Goal: Information Seeking & Learning: Learn about a topic

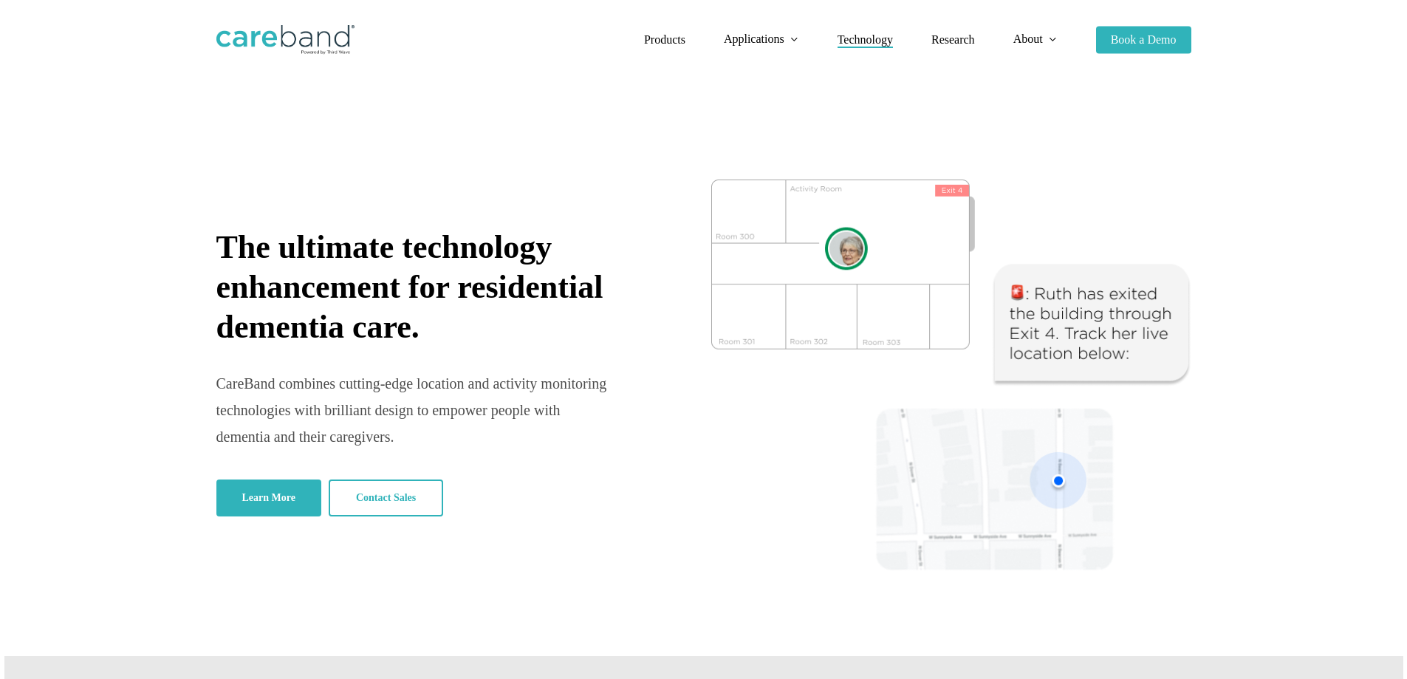
click at [871, 41] on span "Technology" at bounding box center [865, 39] width 55 height 13
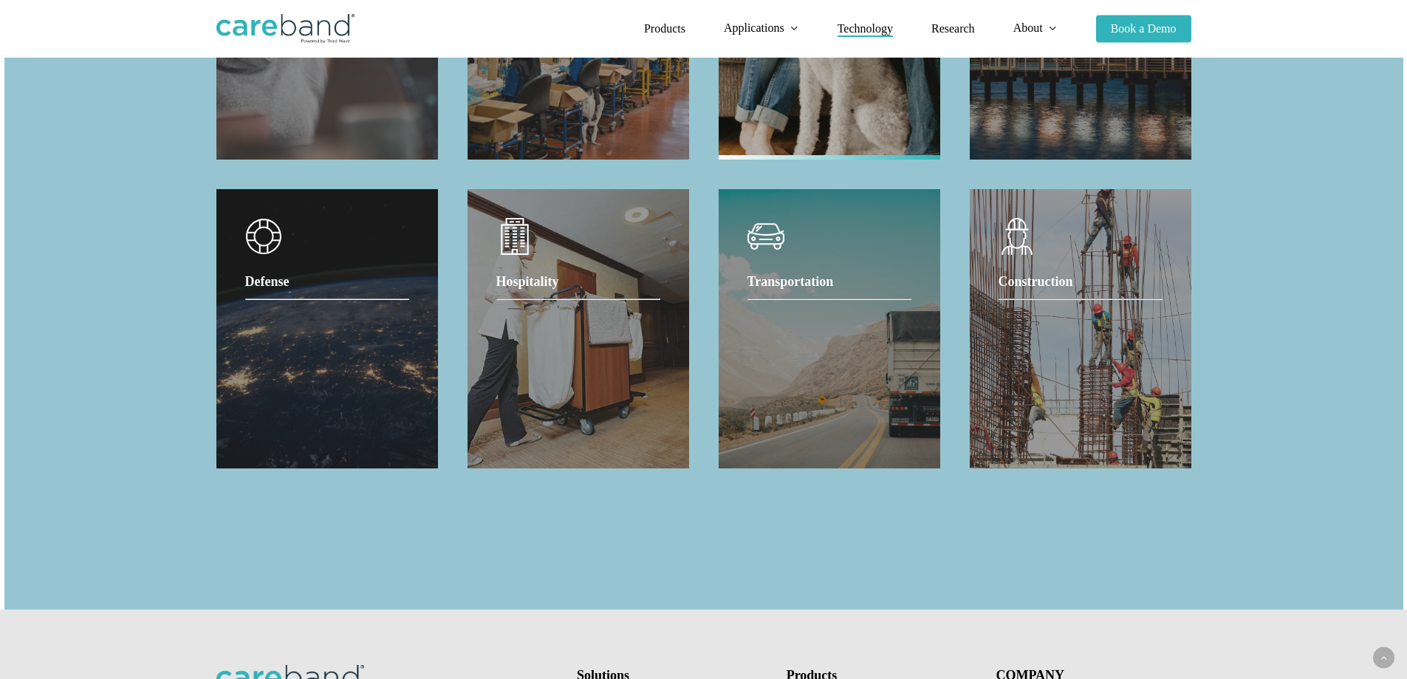
scroll to position [1460, 0]
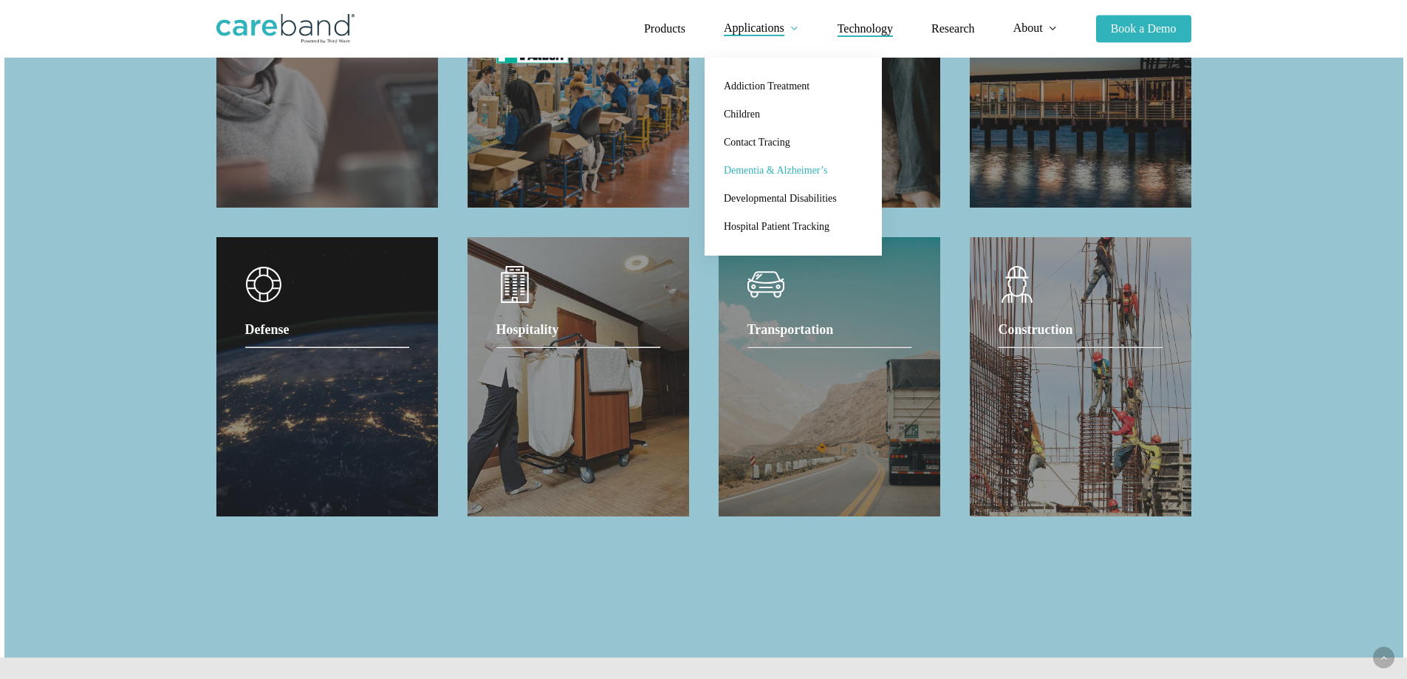
click at [765, 168] on span "Dementia & Alzheimer’s" at bounding box center [775, 170] width 103 height 11
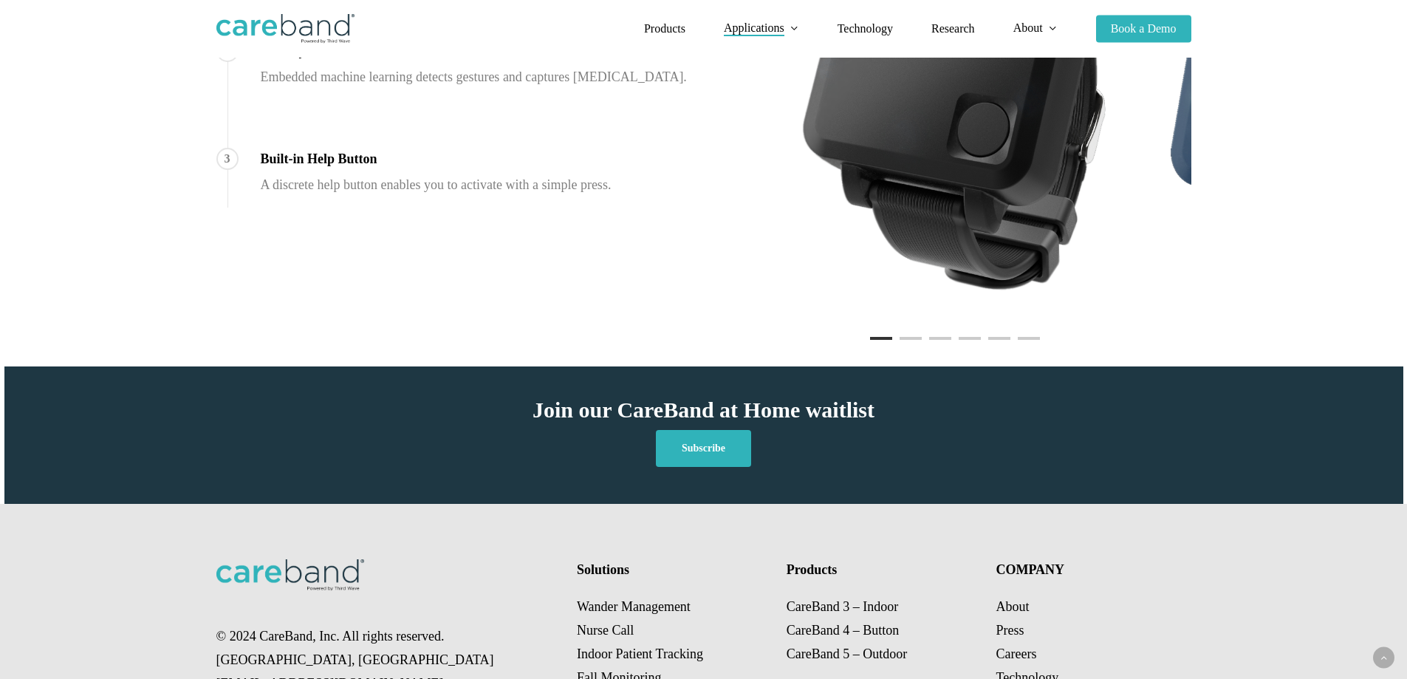
scroll to position [1138, 0]
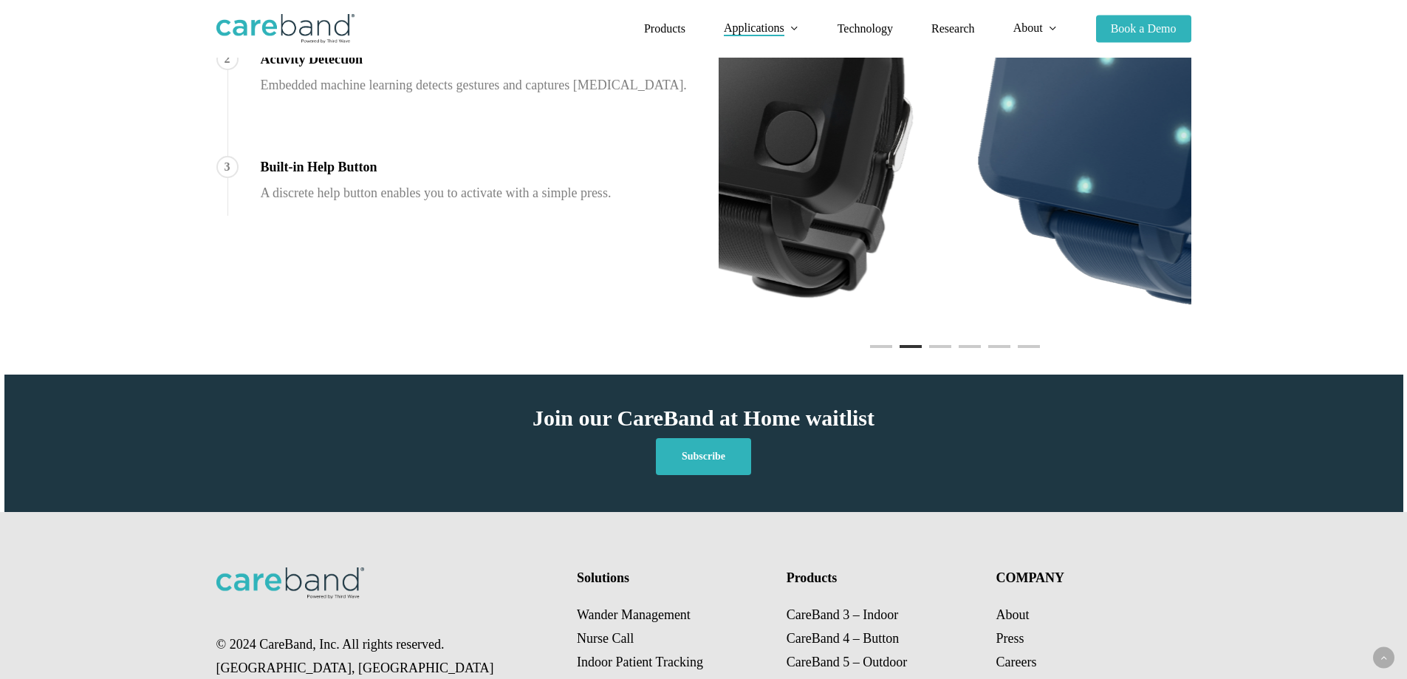
click at [579, 219] on div "1 Indoor & Outdoor Location Insights Room-level location combined with outdoor …" at bounding box center [704, 131] width 1005 height 428
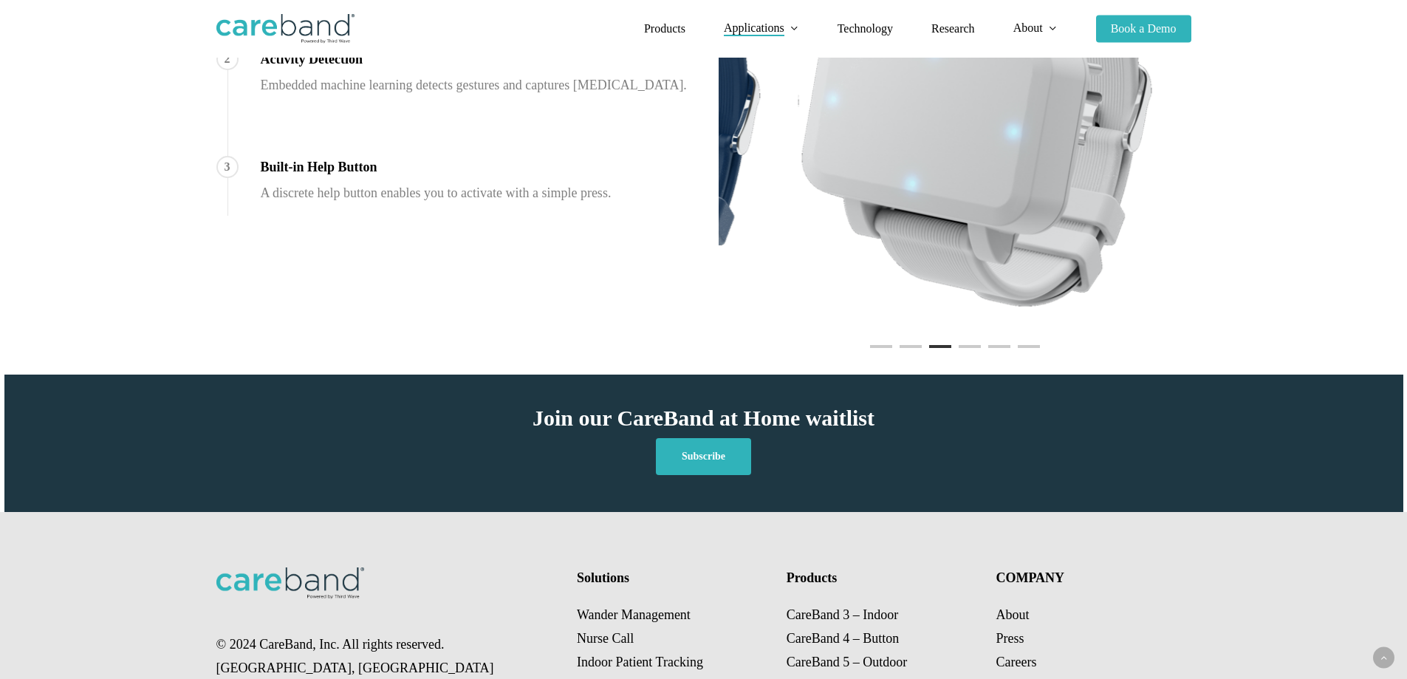
click at [446, 266] on div "1 Indoor & Outdoor Location Insights Room-level location combined with outdoor …" at bounding box center [704, 131] width 1005 height 428
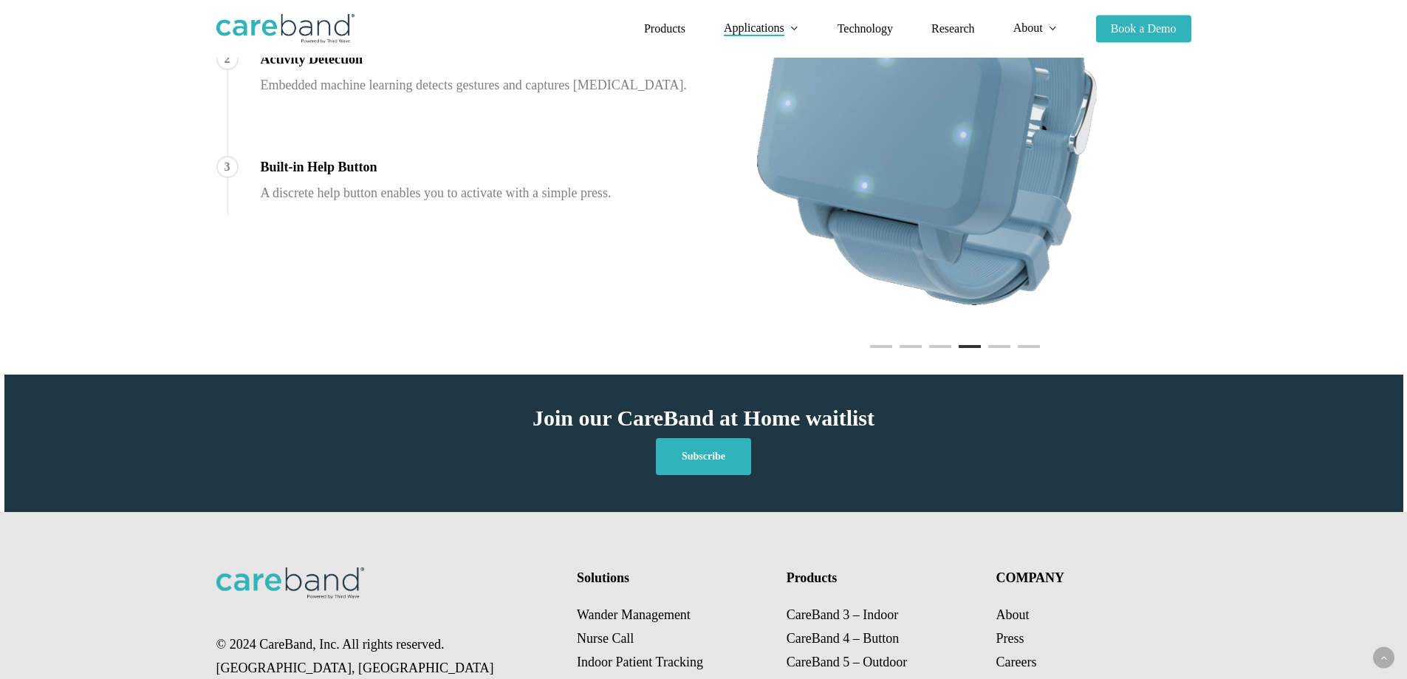
click at [570, 277] on div "1 Indoor & Outdoor Location Insights Room-level location combined with outdoor …" at bounding box center [704, 131] width 1005 height 428
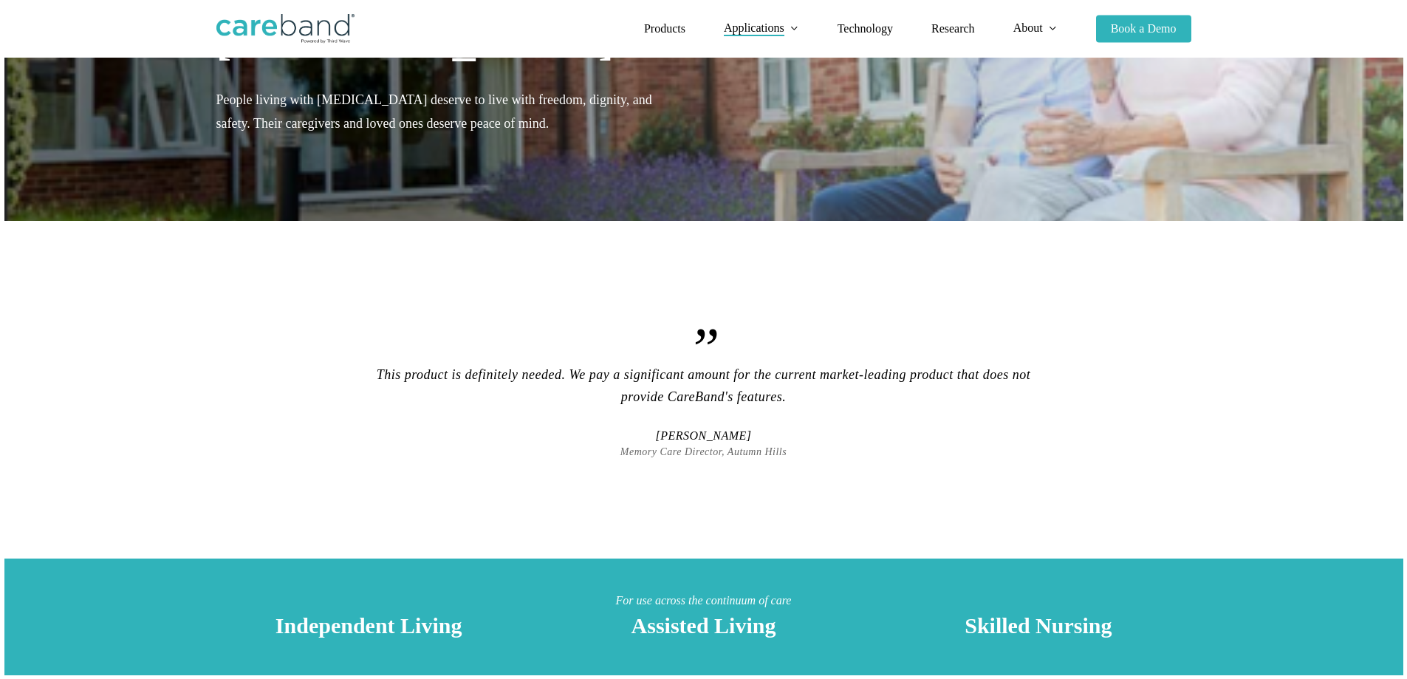
scroll to position [0, 0]
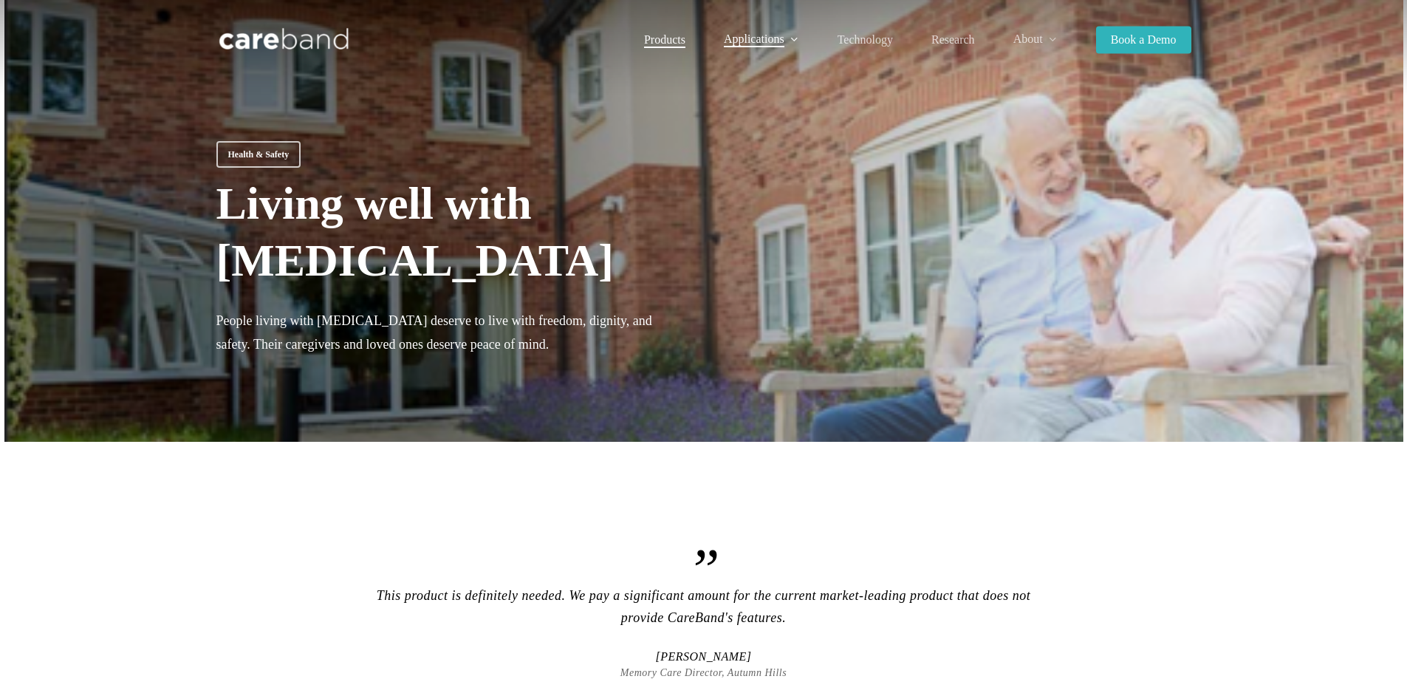
click at [647, 38] on span "Products" at bounding box center [664, 39] width 41 height 13
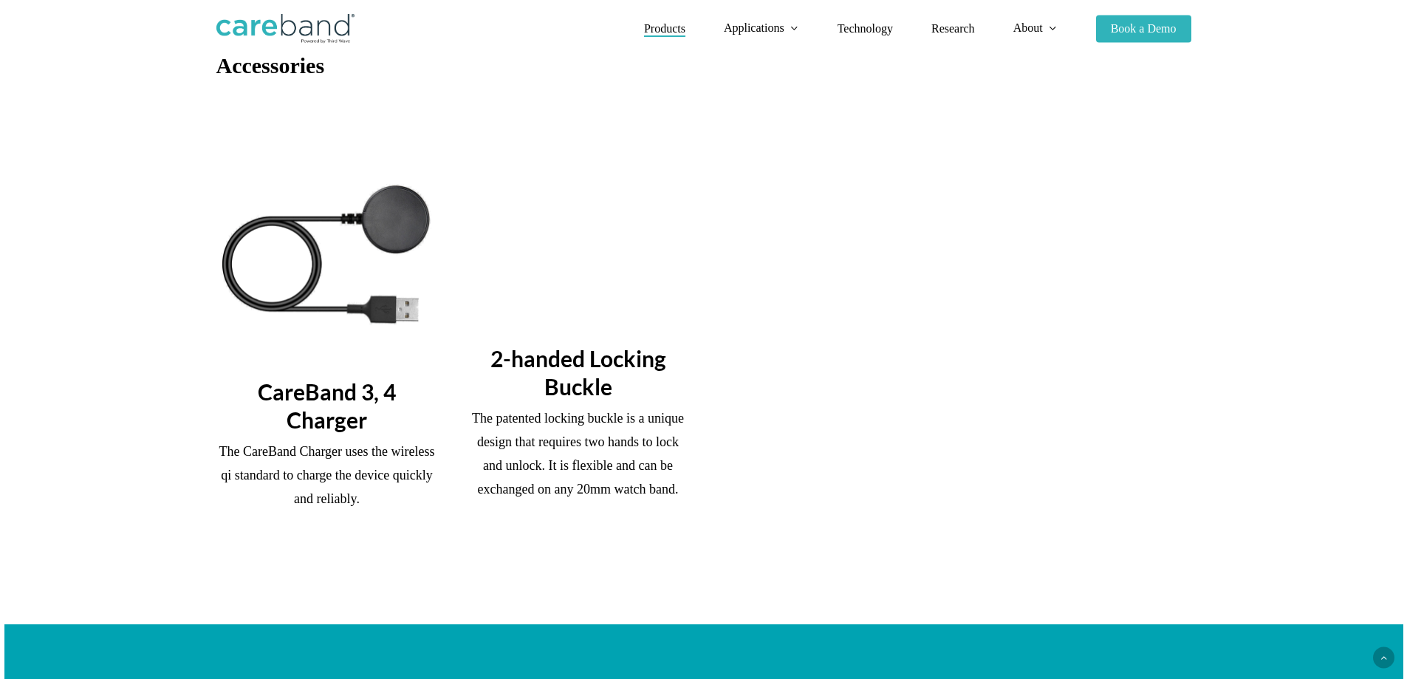
scroll to position [1699, 0]
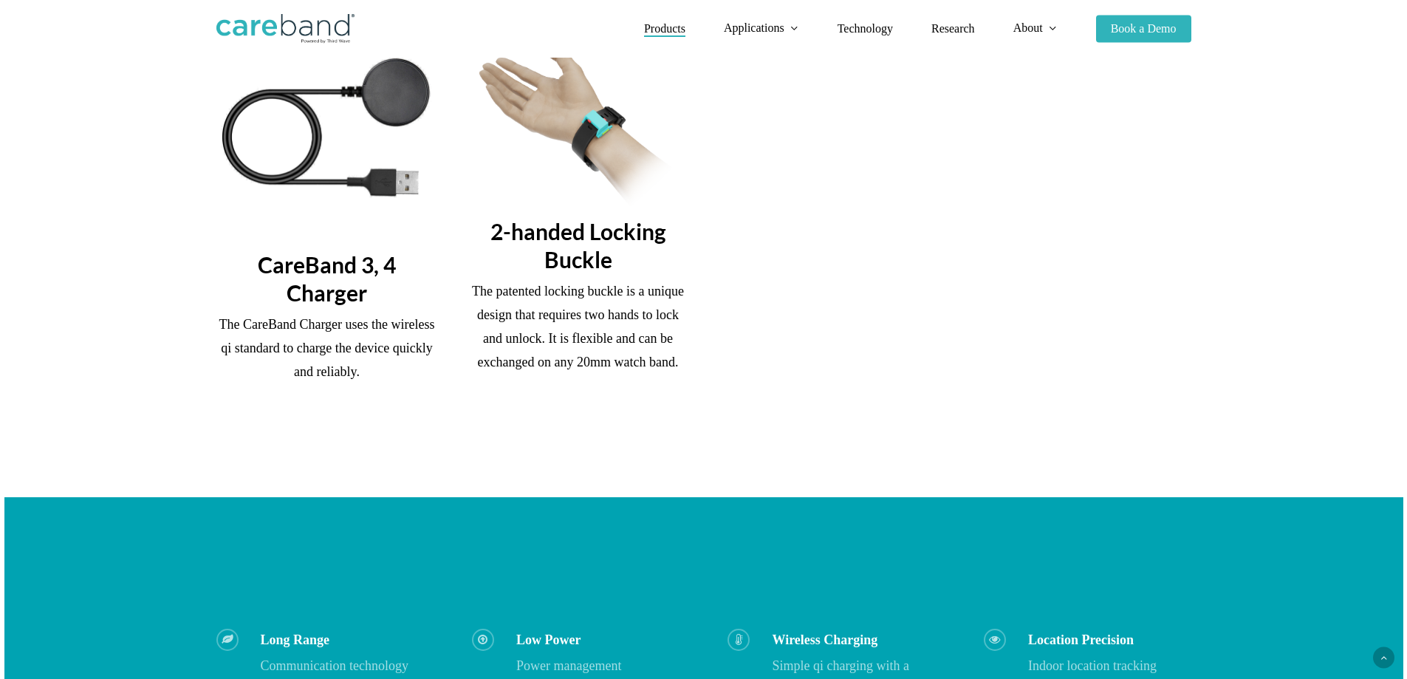
click at [575, 114] on img at bounding box center [579, 122] width 222 height 167
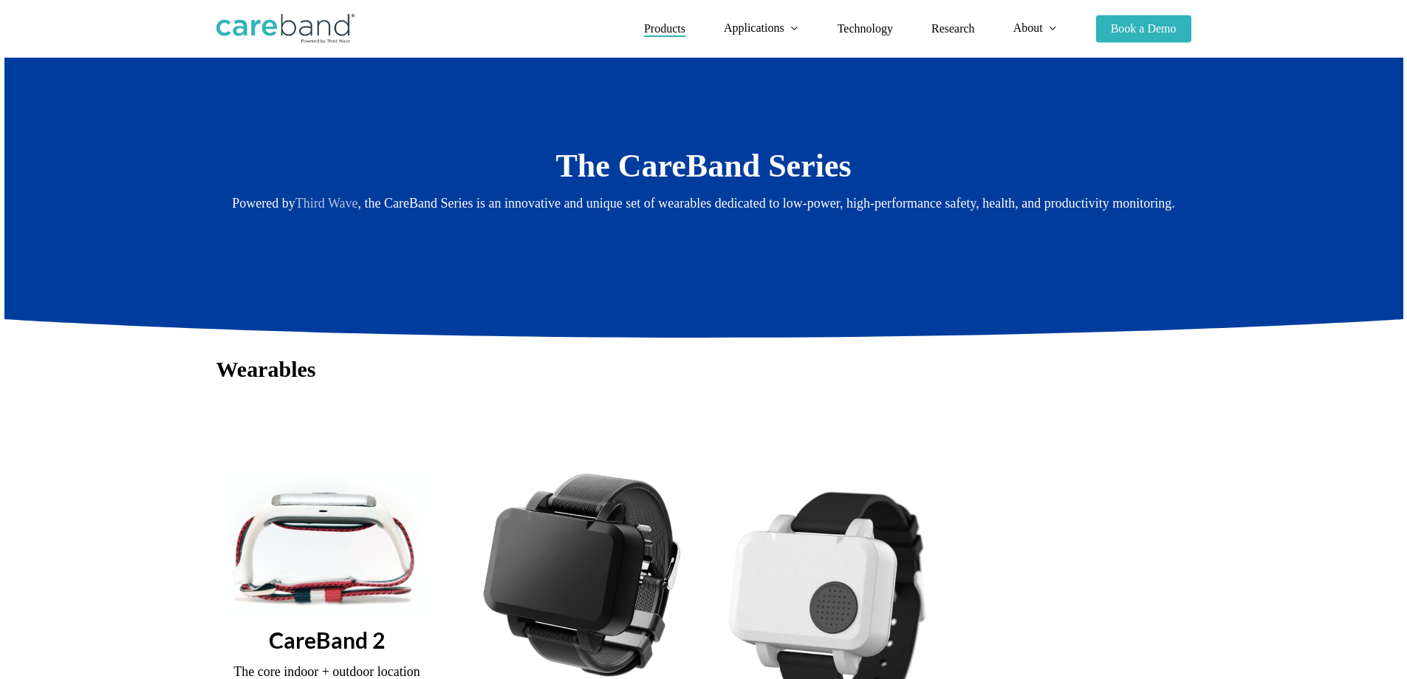
scroll to position [74, 0]
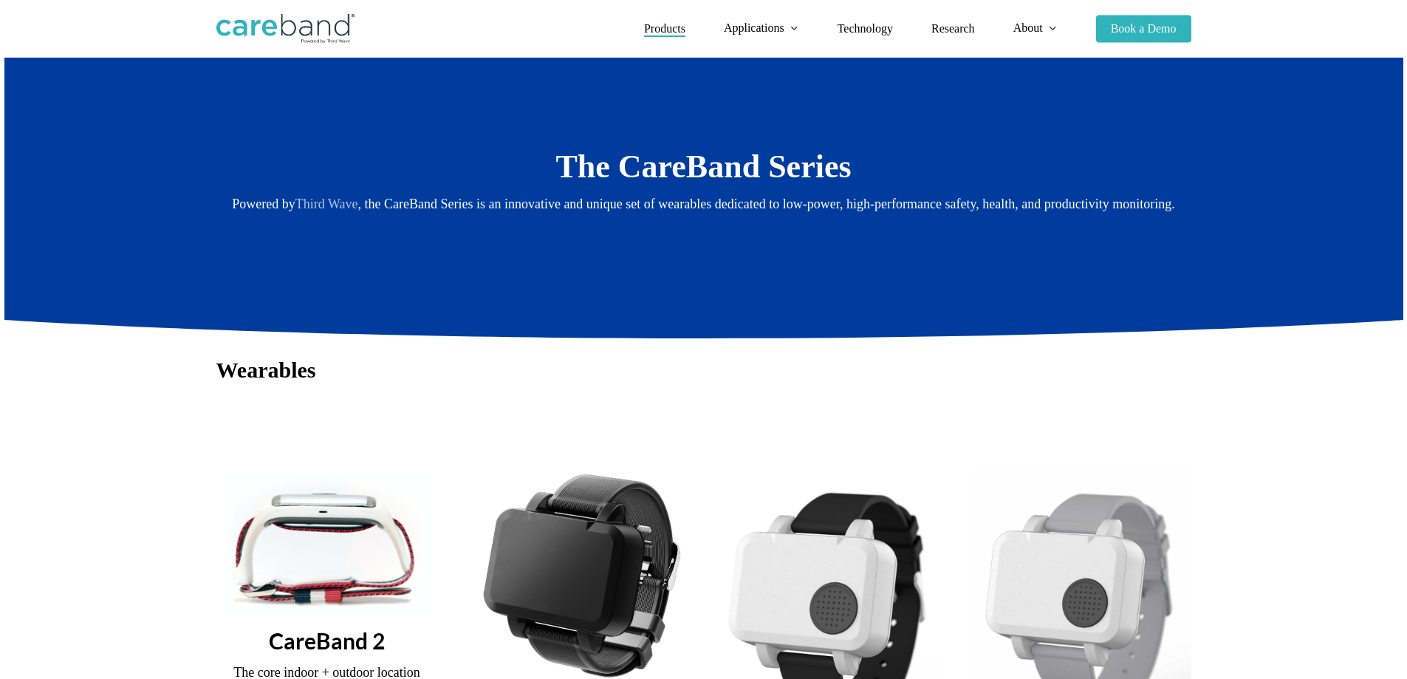
click at [671, 23] on span "Products" at bounding box center [664, 28] width 41 height 13
